Goal: Task Accomplishment & Management: Manage account settings

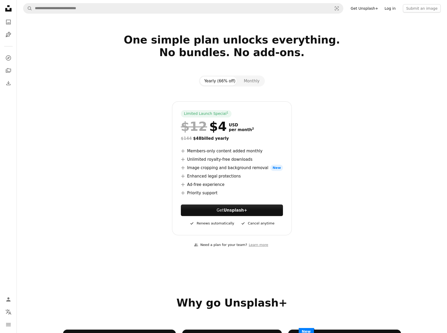
click at [394, 6] on link "Log in" at bounding box center [389, 8] width 17 height 8
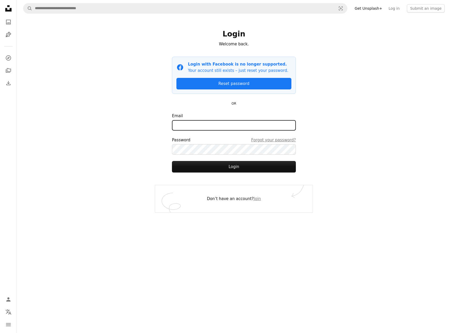
click at [214, 124] on input "Email" at bounding box center [234, 125] width 124 height 10
type input "**********"
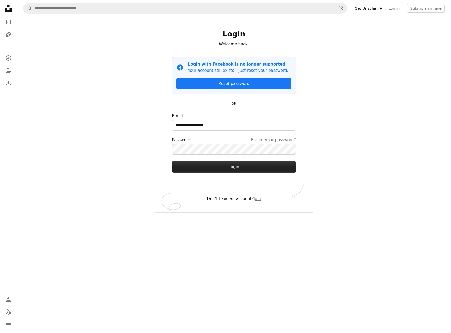
click at [213, 165] on button "Login" at bounding box center [234, 167] width 124 height 12
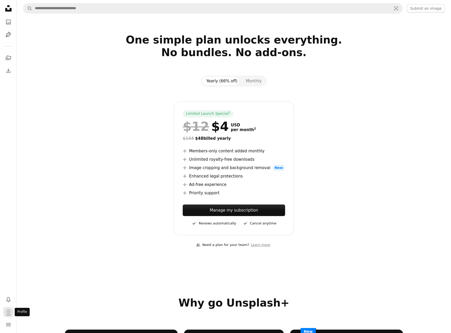
click at [11, 314] on img "Profile" at bounding box center [8, 312] width 8 height 8
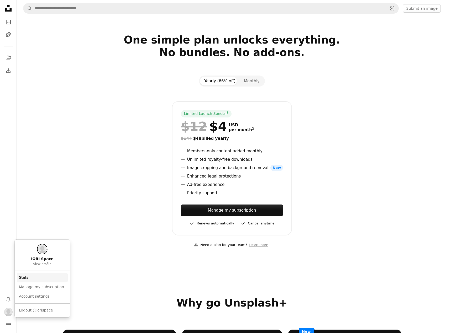
click at [32, 279] on link "Stats" at bounding box center [42, 277] width 51 height 9
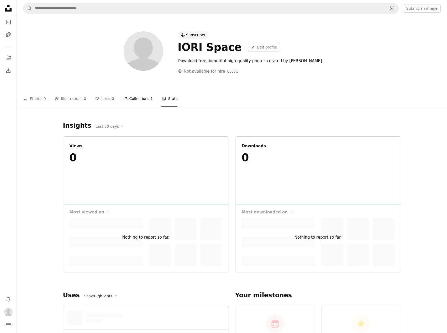
click at [134, 98] on link "A stack of folders Collections 1" at bounding box center [138, 98] width 30 height 17
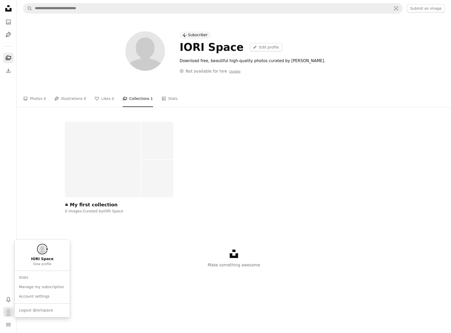
click at [8, 314] on img "Profile" at bounding box center [8, 312] width 8 height 8
click at [31, 288] on link "Manage my subscription" at bounding box center [42, 287] width 51 height 9
